Goal: Information Seeking & Learning: Learn about a topic

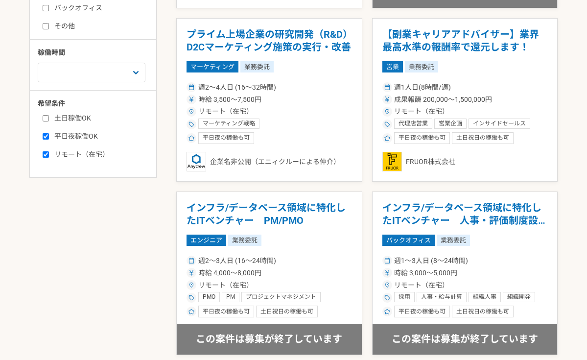
scroll to position [325, 0]
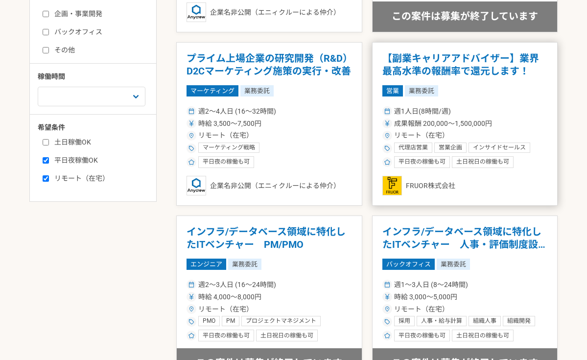
click at [488, 49] on article "【副業キャリアアドバイザー】業界最高水準の報酬率で還元します！ 営業 業務委託 週1人日(8時間/週) 成果報酬 200,000〜1,500,000円 リモー…" at bounding box center [465, 124] width 186 height 164
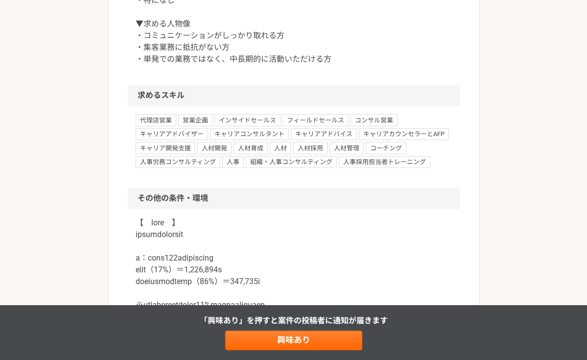
scroll to position [762, 0]
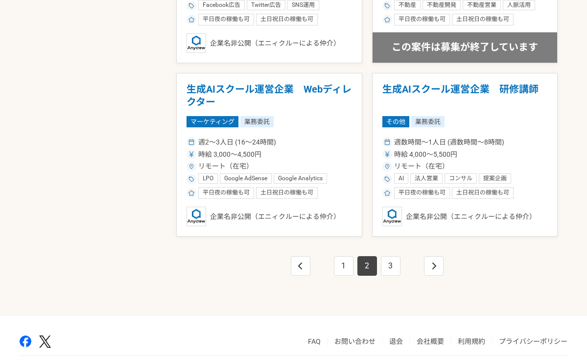
scroll to position [1682, 0]
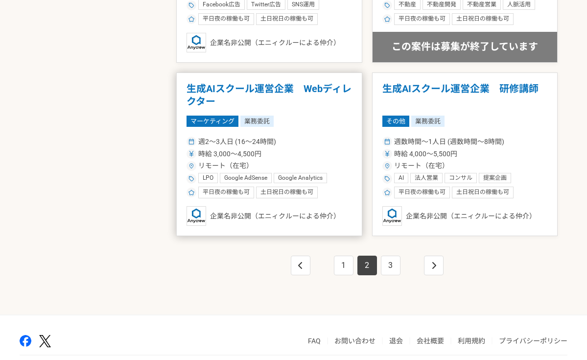
click at [226, 83] on h1 "生成AIスクール運営企業　Webディレクター" at bounding box center [269, 95] width 165 height 25
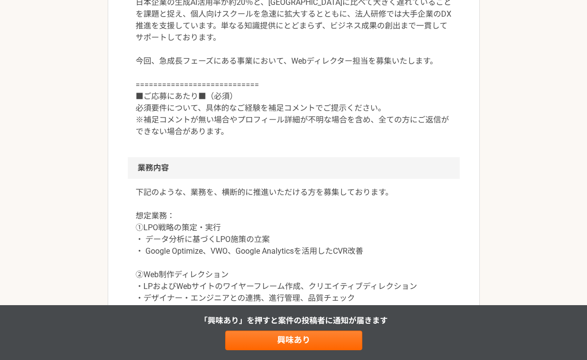
scroll to position [359, 0]
